Goal: Check status

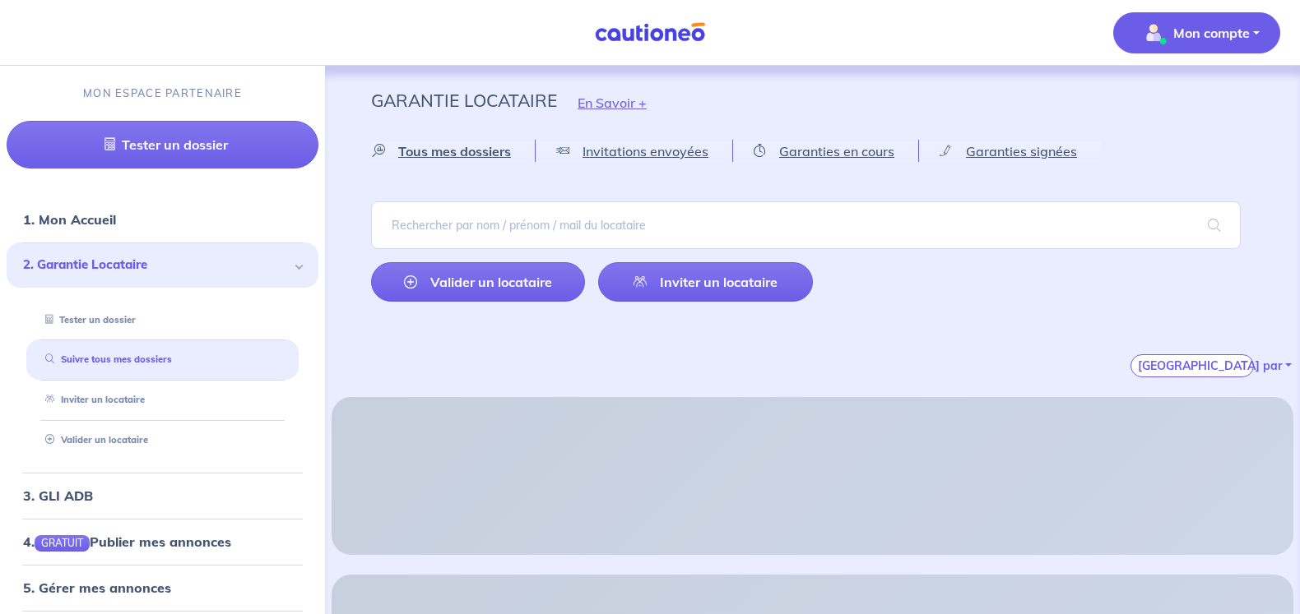
click at [1206, 24] on p "Mon compte" at bounding box center [1211, 33] width 77 height 20
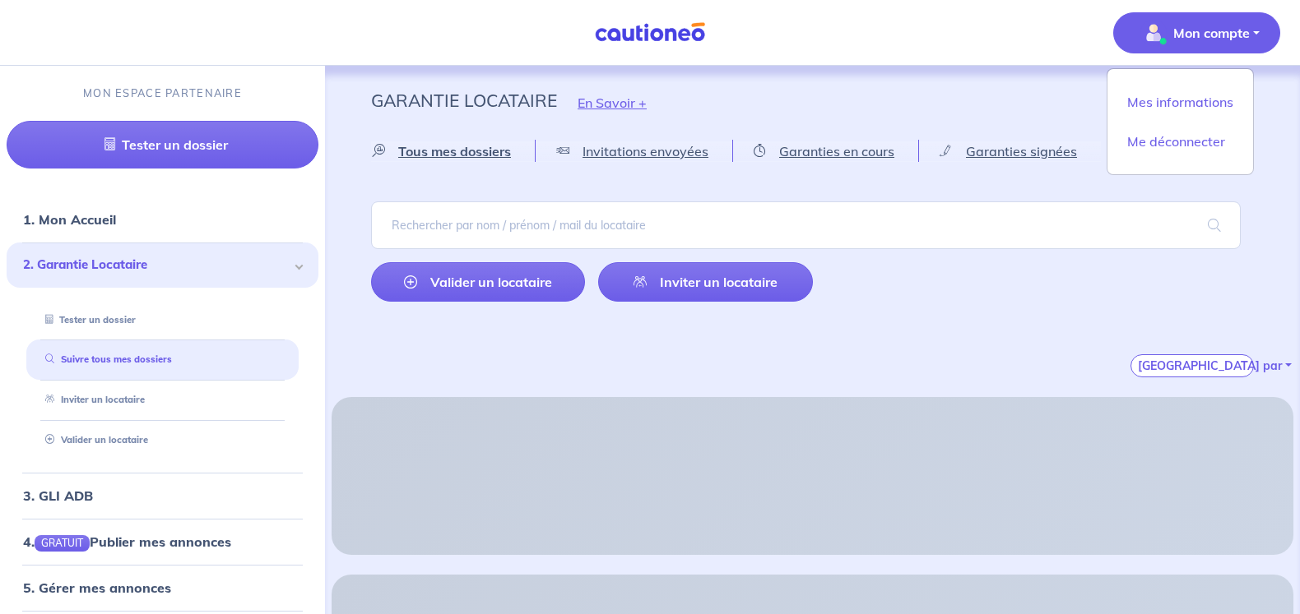
click at [633, 31] on img at bounding box center [649, 32] width 123 height 21
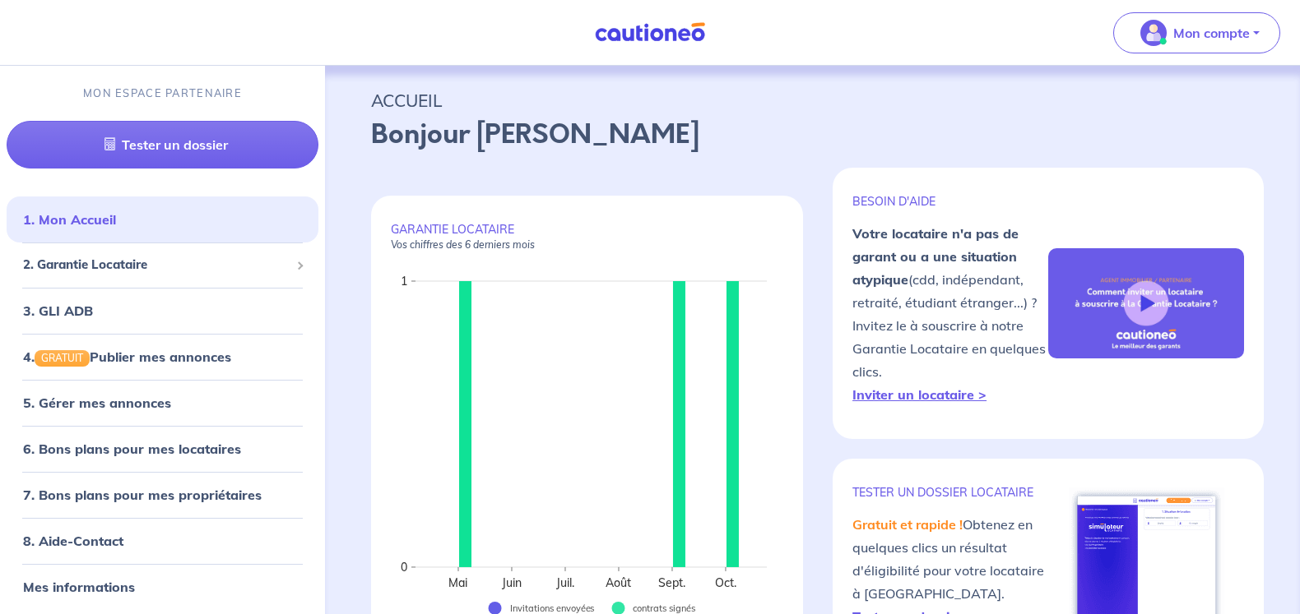
scroll to position [82, 0]
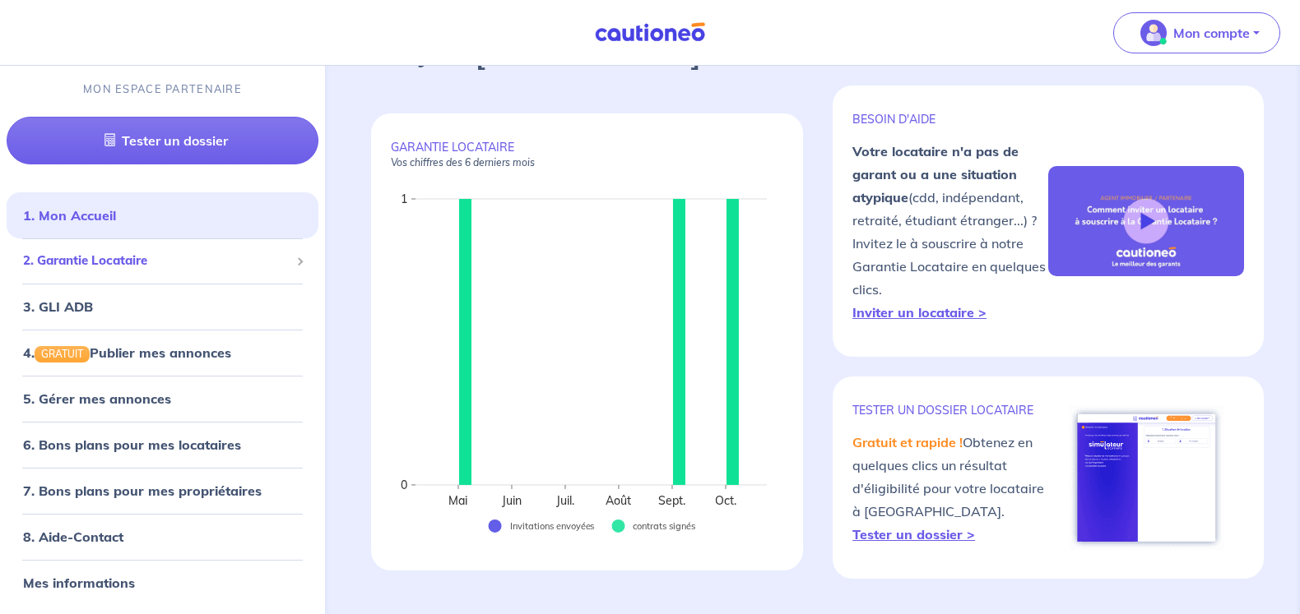
click at [178, 255] on span "2. Garantie Locataire" at bounding box center [156, 261] width 267 height 19
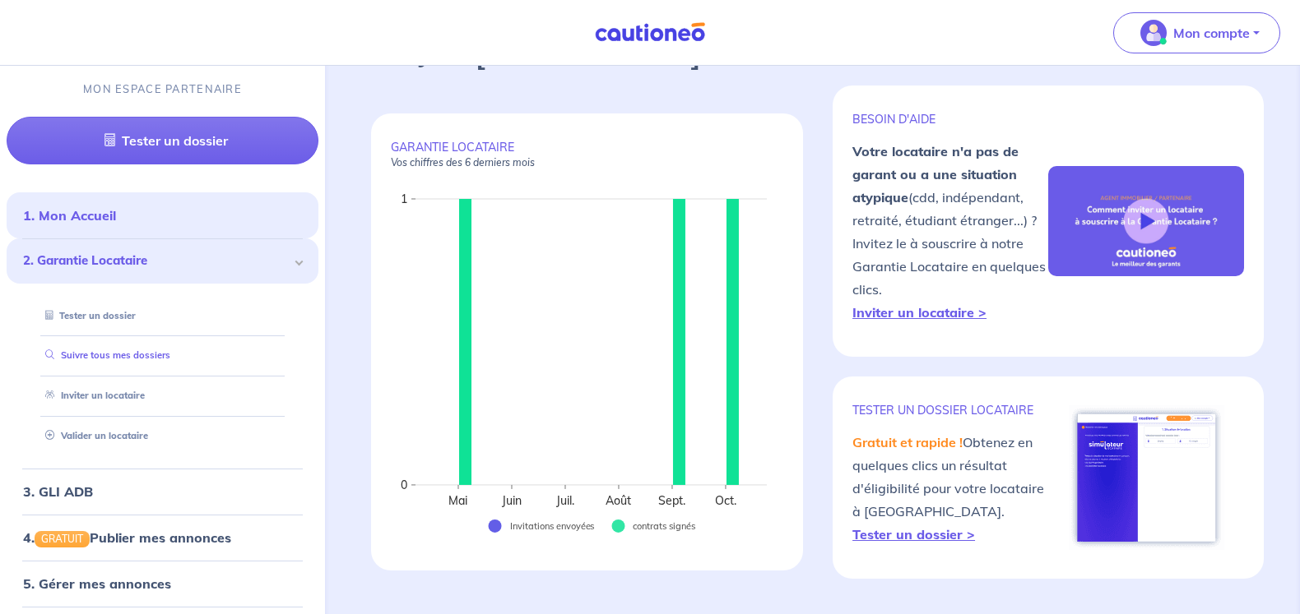
click at [141, 350] on link "Suivre tous mes dossiers" at bounding box center [105, 356] width 132 height 12
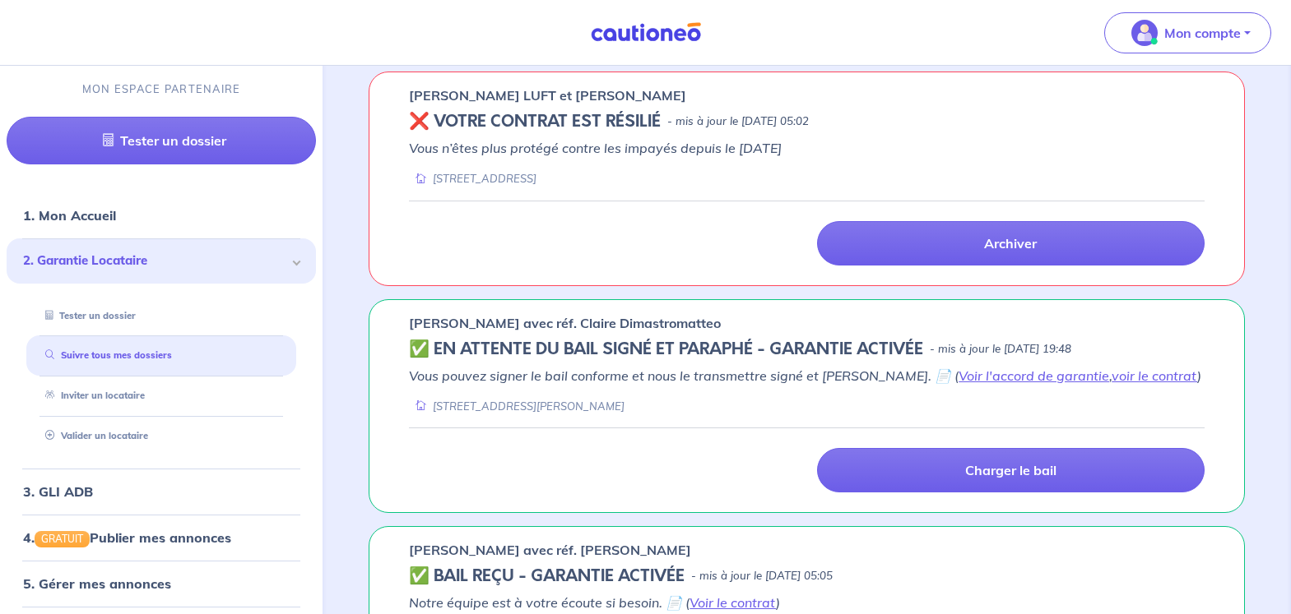
scroll to position [576, 0]
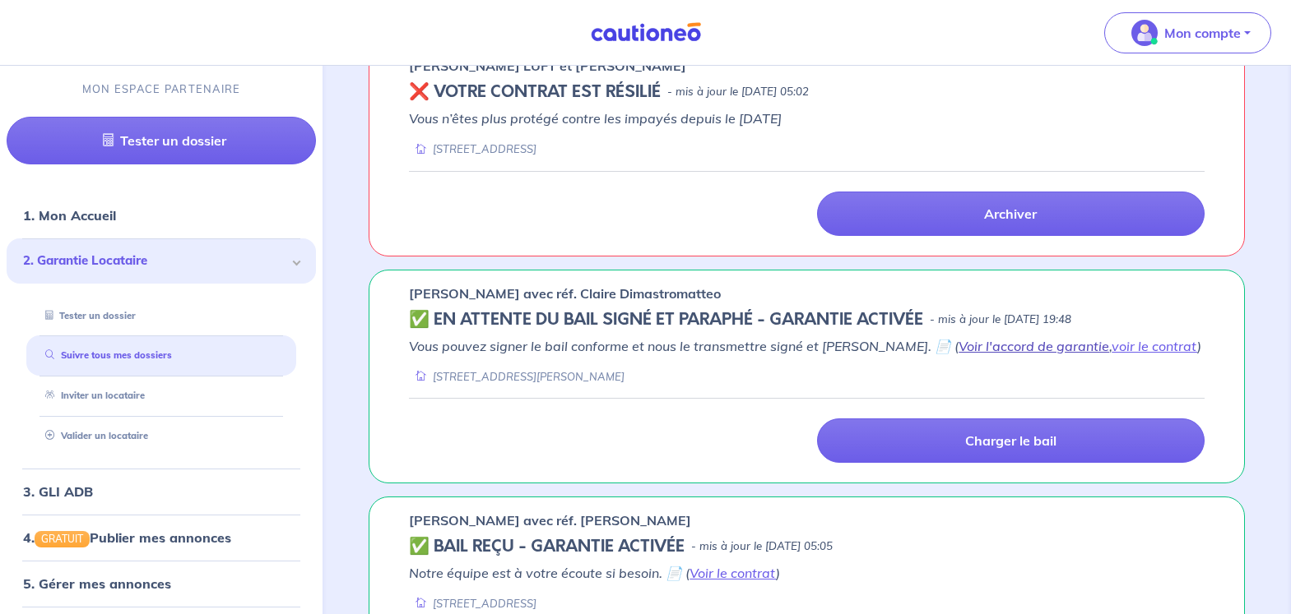
click at [1050, 353] on link "Voir l'accord de garantie" at bounding box center [1033, 346] width 151 height 16
